Goal: Task Accomplishment & Management: Manage account settings

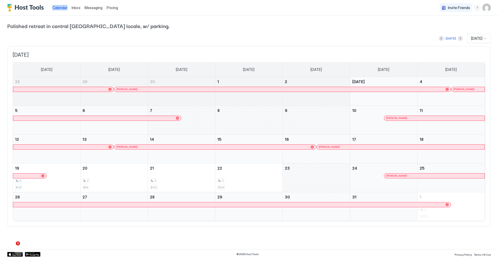
click at [87, 9] on span "Messaging" at bounding box center [94, 7] width 18 height 4
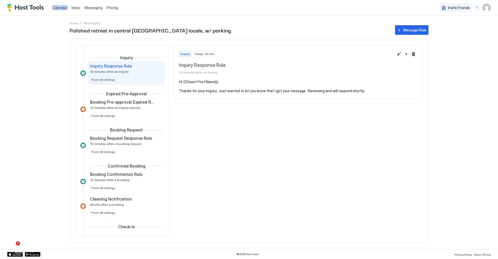
click at [87, 9] on span "Messaging" at bounding box center [94, 7] width 18 height 4
click at [96, 10] on span "Messaging" at bounding box center [94, 7] width 18 height 4
click at [99, 8] on span "Messaging" at bounding box center [94, 7] width 18 height 4
click at [80, 9] on span "Inbox" at bounding box center [76, 7] width 9 height 4
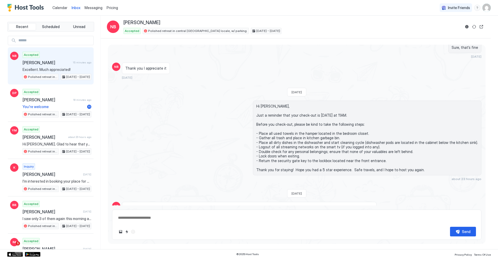
scroll to position [549, 0]
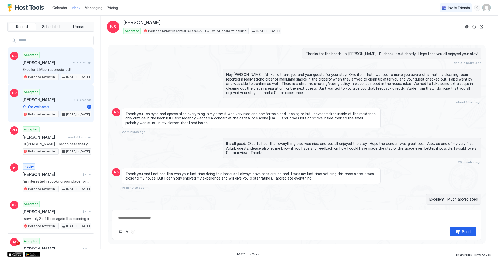
click at [50, 101] on span "[PERSON_NAME]" at bounding box center [47, 99] width 49 height 5
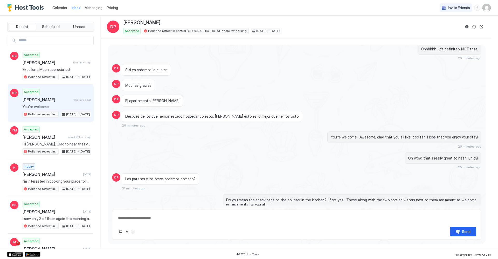
scroll to position [339, 0]
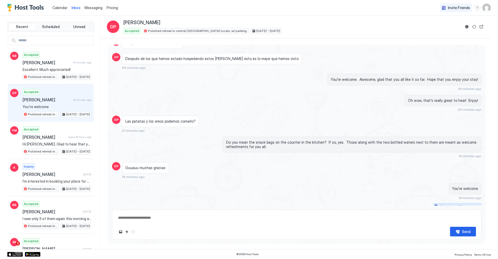
click at [474, 203] on button "Scheduled Messages" at bounding box center [457, 206] width 48 height 7
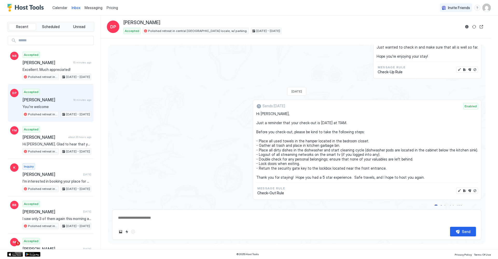
type textarea "*"
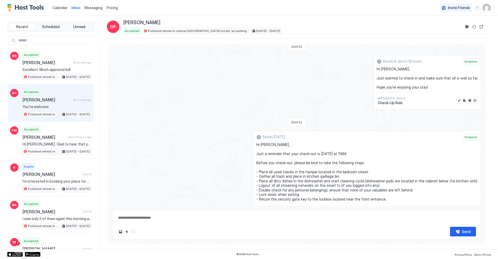
scroll to position [500, 0]
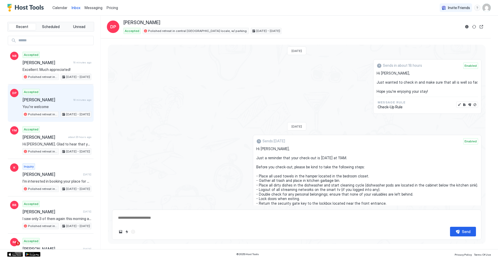
click at [85, 8] on span "Messaging" at bounding box center [94, 7] width 18 height 4
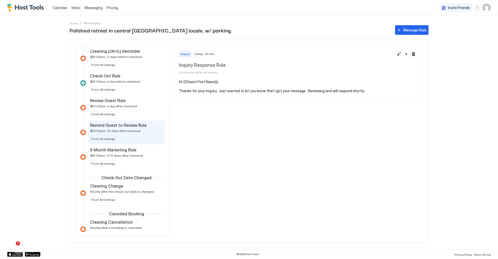
scroll to position [253, 0]
